Goal: Task Accomplishment & Management: Use online tool/utility

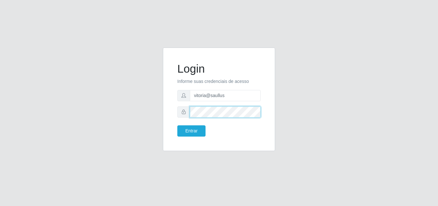
click at [177, 125] on button "Entrar" at bounding box center [191, 130] width 28 height 11
click at [191, 137] on div "Login Informe suas credenciais de acesso vitoria@saullus Entrar" at bounding box center [219, 99] width 96 height 87
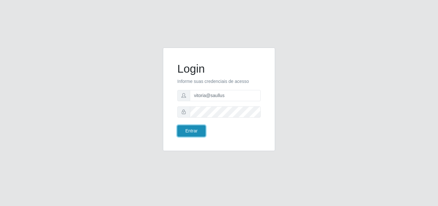
click at [191, 130] on button "Entrar" at bounding box center [191, 130] width 28 height 11
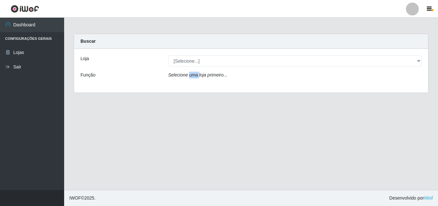
click at [217, 54] on div "Loja [Selecione...] Saullus Supermercados Função Selecione uma loja primeiro..." at bounding box center [251, 71] width 354 height 44
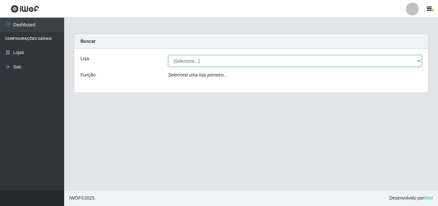
click at [215, 58] on select "[Selecione...] Saullus Supermercados" at bounding box center [295, 60] width 254 height 11
click at [213, 64] on select "[Selecione...] Saullus Supermercados" at bounding box center [295, 60] width 254 height 11
select select "423"
click at [168, 55] on select "[Selecione...] Saullus Supermercados" at bounding box center [295, 60] width 254 height 11
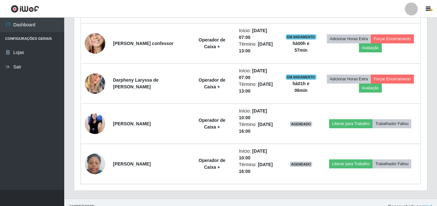
scroll to position [347, 0]
